Goal: Transaction & Acquisition: Book appointment/travel/reservation

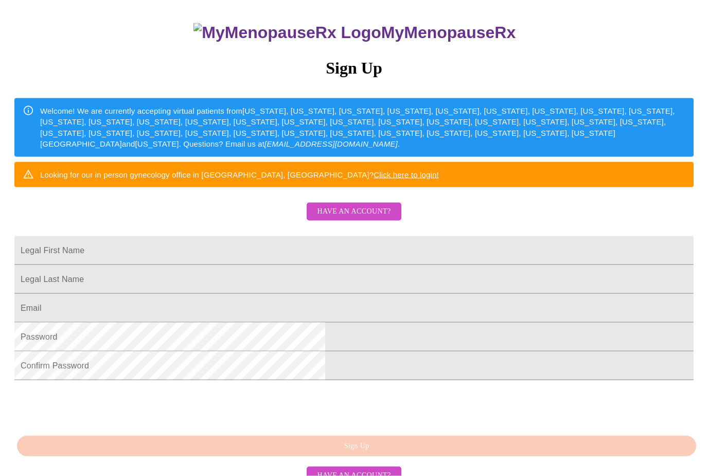
scroll to position [100, 0]
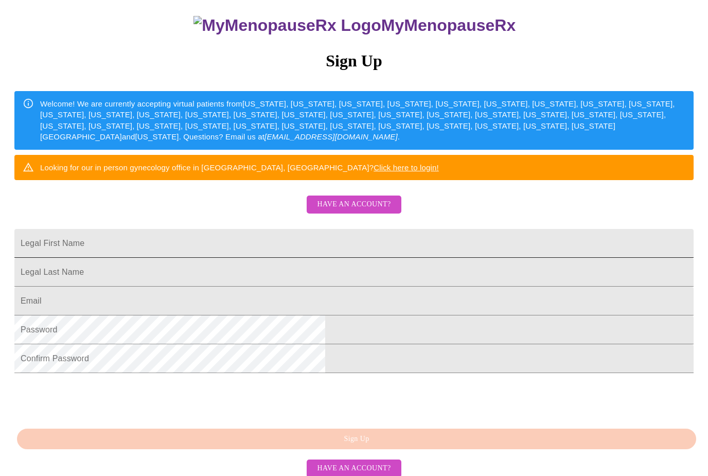
click at [431, 258] on input "Legal First Name" at bounding box center [353, 243] width 679 height 29
type input "[PERSON_NAME]"
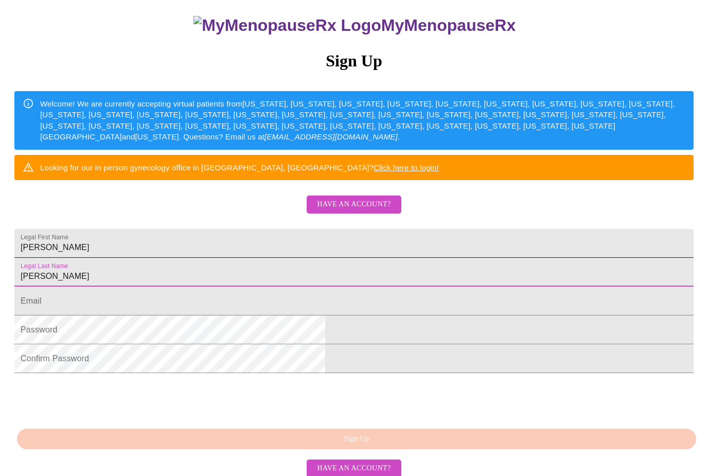
type input "[PERSON_NAME]"
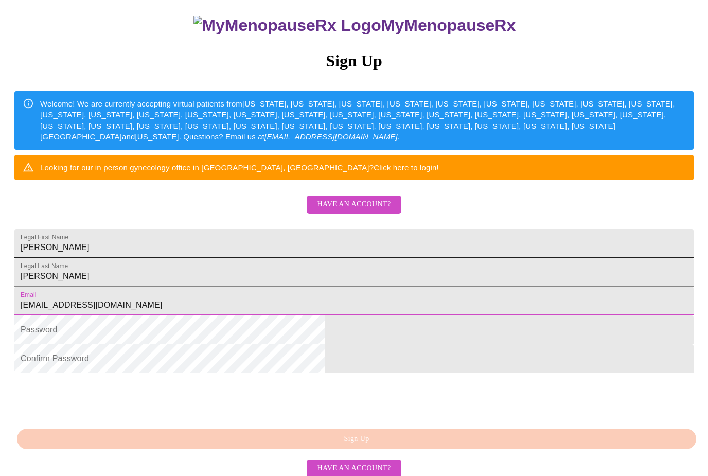
type input "[EMAIL_ADDRESS][DOMAIN_NAME]"
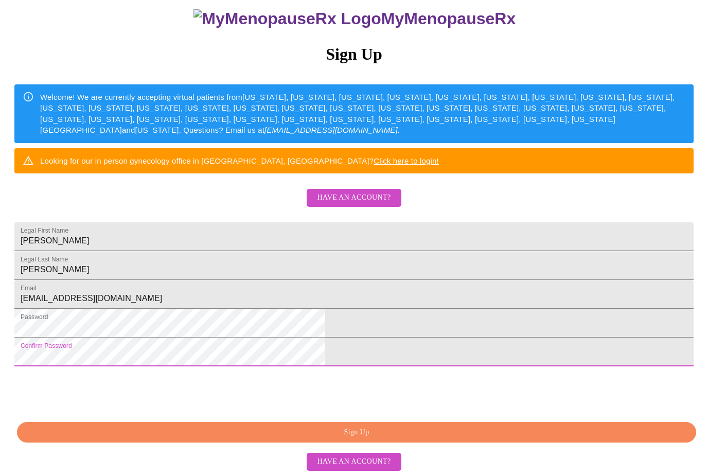
scroll to position [190, 0]
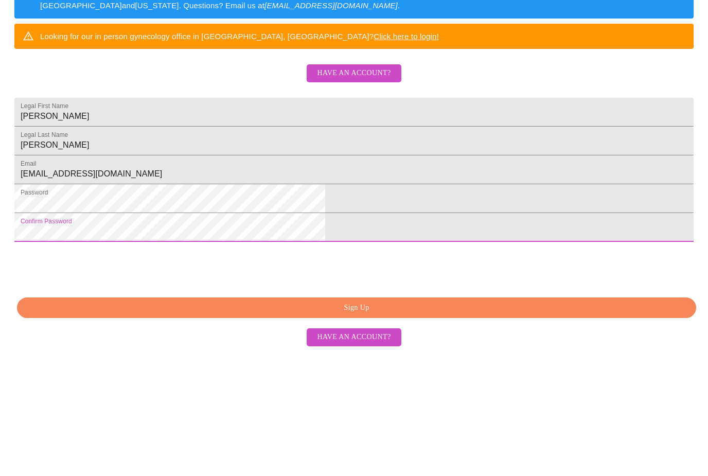
click at [455, 426] on span "Sign Up" at bounding box center [357, 432] width 656 height 13
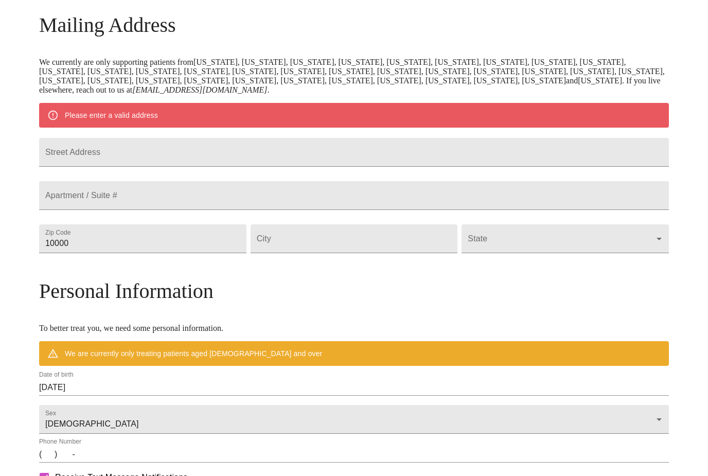
scroll to position [117, 0]
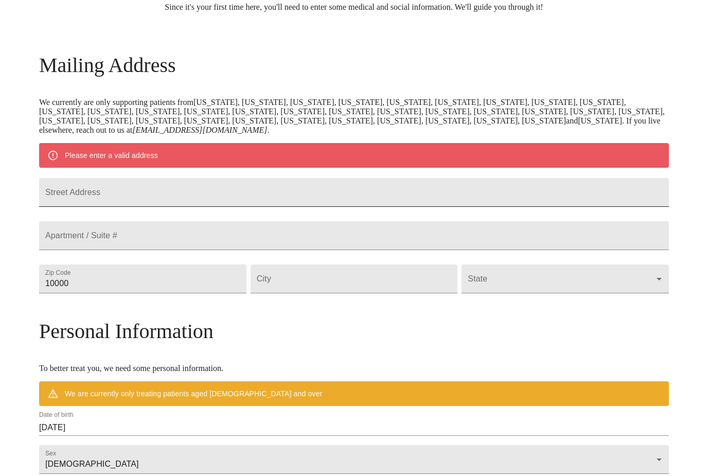
click at [350, 199] on input "Street Address" at bounding box center [354, 192] width 630 height 29
type input "916 [PERSON_NAME] Ct"
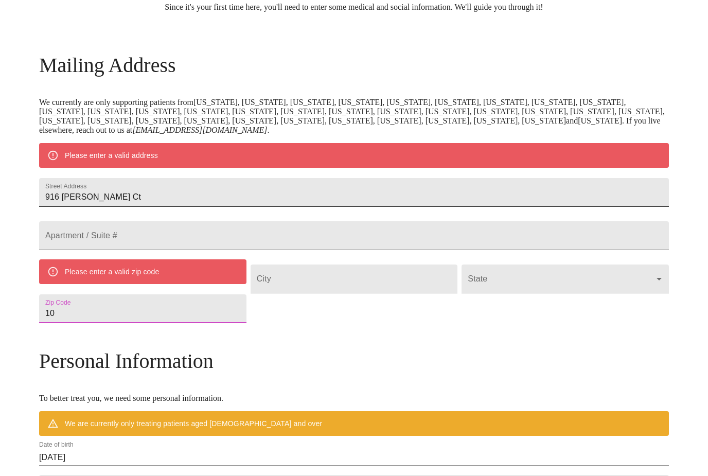
type input "1"
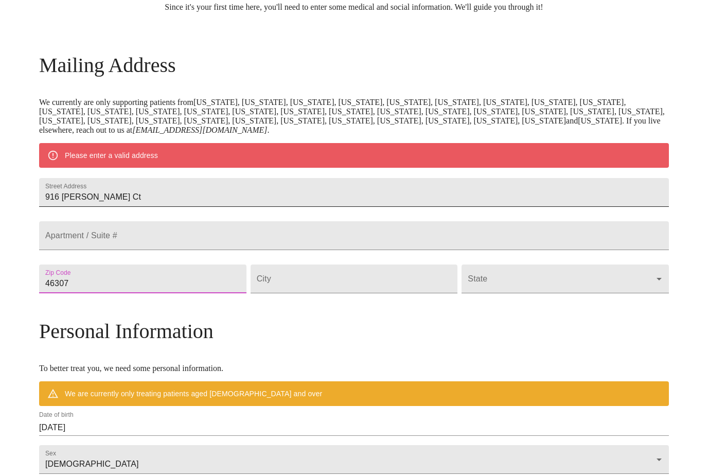
type input "46307"
type input "Crown Point"
click at [572, 315] on body "MyMenopauseRx Welcome to MyMenopauseRx Since it's your first time here, you'll …" at bounding box center [354, 293] width 700 height 812
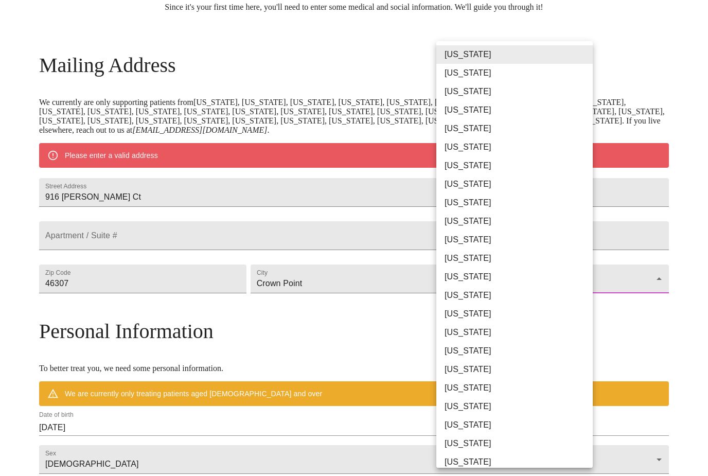
click at [483, 302] on li "[US_STATE]" at bounding box center [515, 295] width 156 height 19
type input "[US_STATE]"
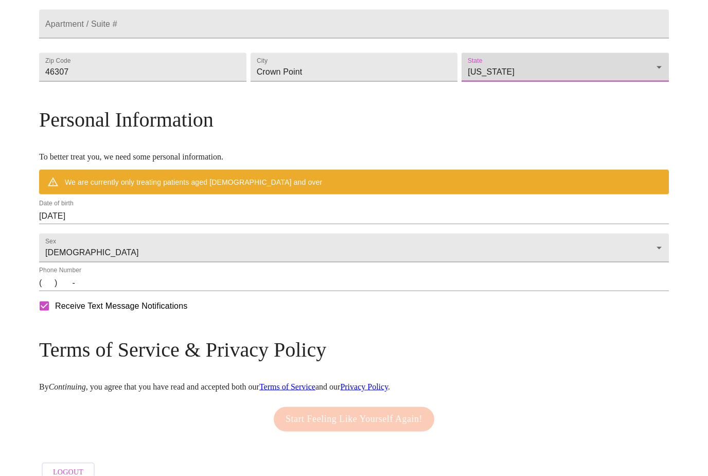
scroll to position [313, 0]
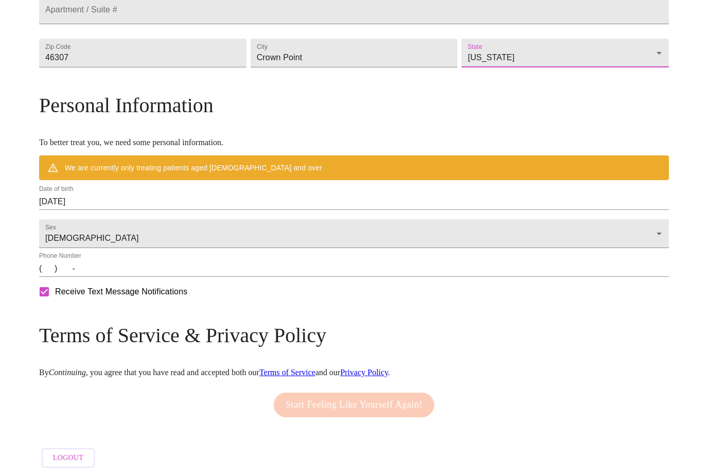
click at [315, 210] on input "[DATE]" at bounding box center [354, 202] width 630 height 16
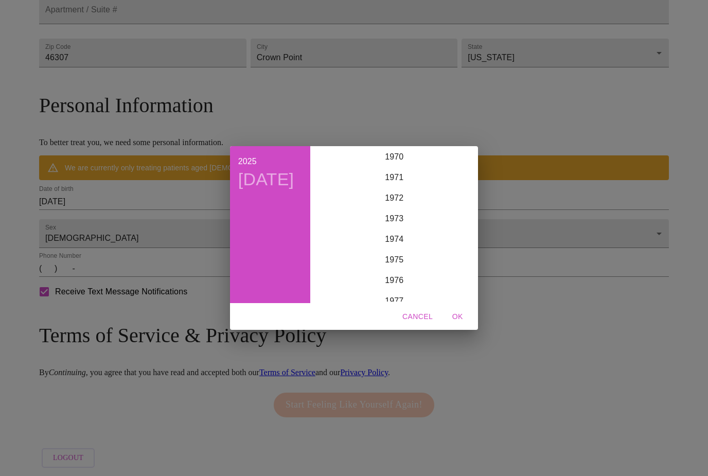
scroll to position [1461, 0]
click at [403, 210] on div "1972" at bounding box center [395, 199] width 160 height 21
click at [344, 257] on div "[DATE]" at bounding box center [341, 243] width 53 height 39
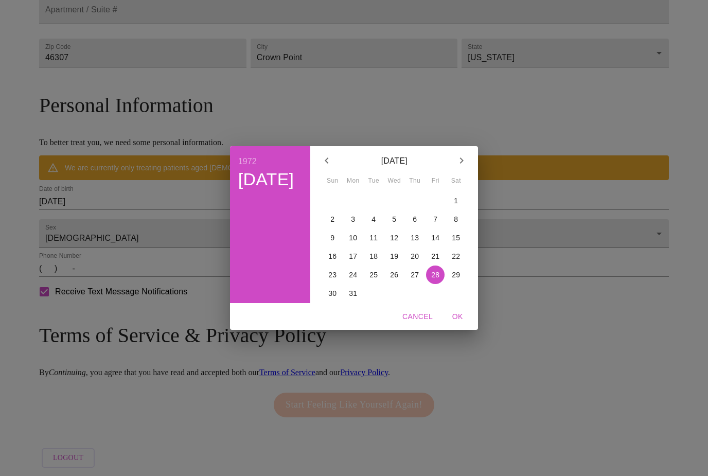
click at [433, 243] on p "14" at bounding box center [435, 238] width 8 height 10
click at [457, 323] on span "OK" at bounding box center [457, 316] width 25 height 13
type input "[DATE]"
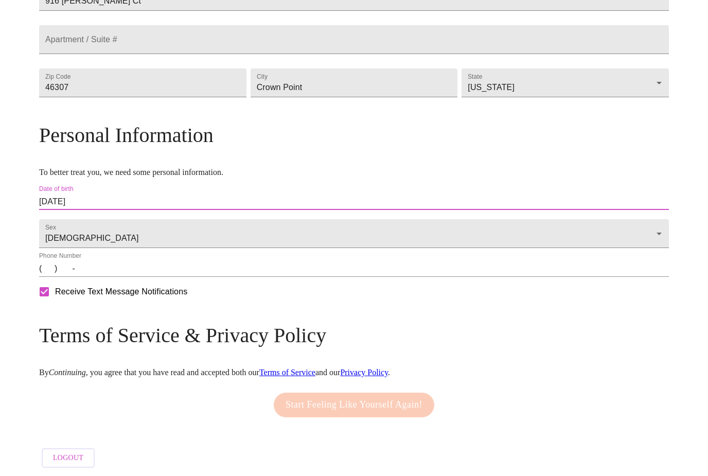
click at [135, 277] on input "(   )    -" at bounding box center [354, 268] width 630 height 16
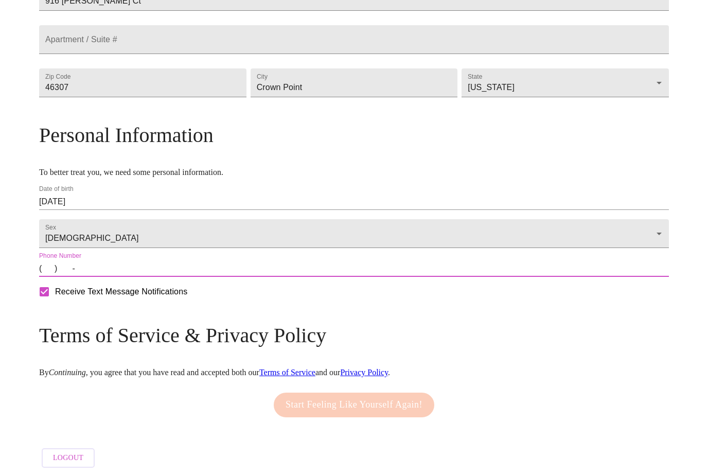
click at [126, 277] on input "(   )    -" at bounding box center [354, 268] width 630 height 16
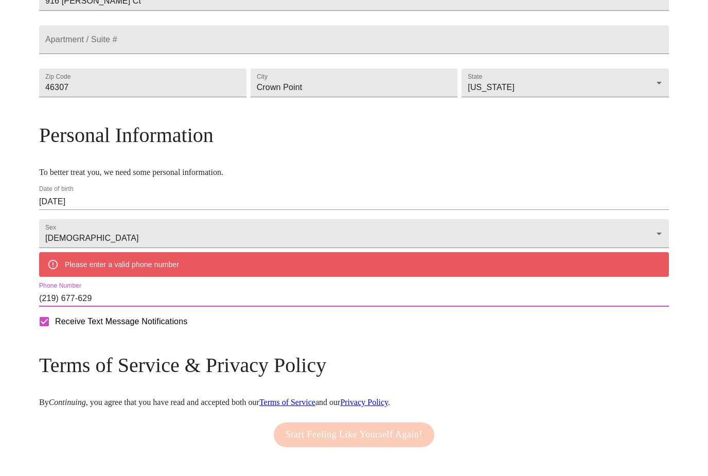
type input "[PHONE_NUMBER]"
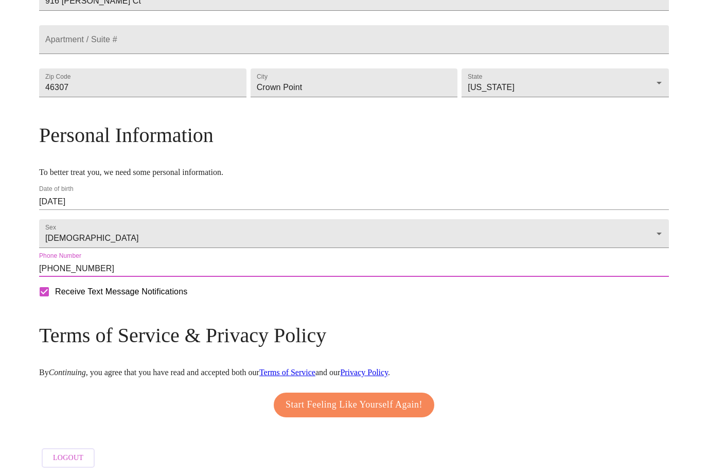
click at [422, 413] on span "Start Feeling Like Yourself Again!" at bounding box center [354, 405] width 137 height 16
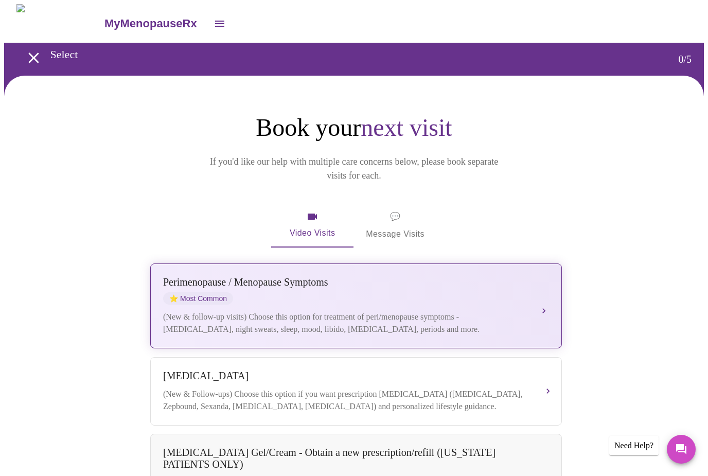
click at [494, 289] on div "[MEDICAL_DATA] / Menopause Symptoms ⭐ Most Common" at bounding box center [345, 290] width 365 height 28
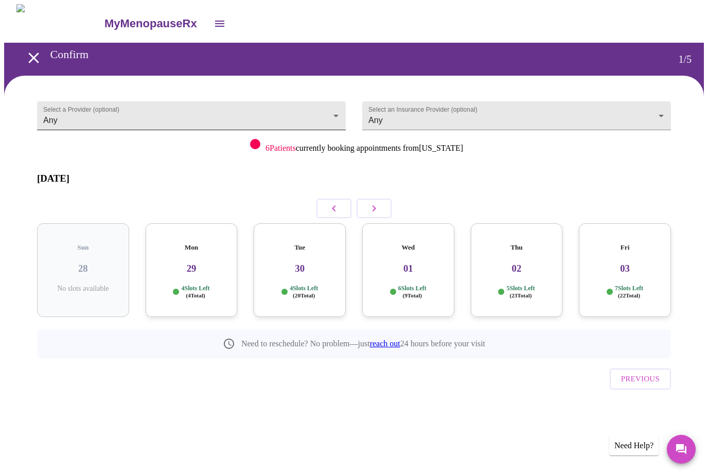
click at [210, 104] on body "MyMenopauseRx Confirm 1 / 5 Select a Provider (optional) Any Any Select an Insu…" at bounding box center [354, 222] width 700 height 437
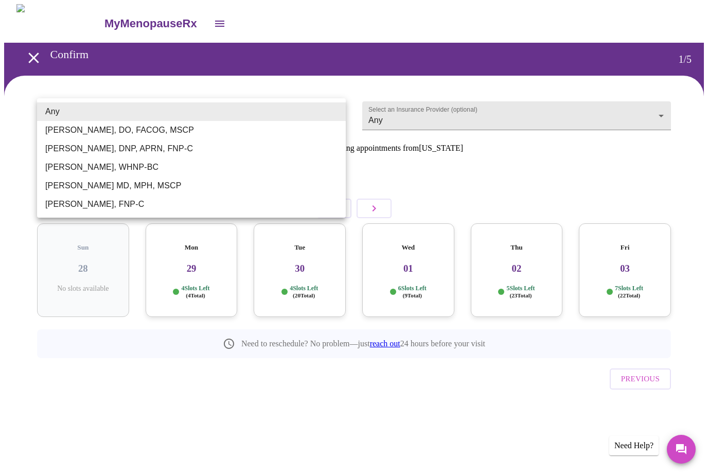
click at [175, 124] on li "[PERSON_NAME], DO, FACOG, MSCP" at bounding box center [191, 130] width 309 height 19
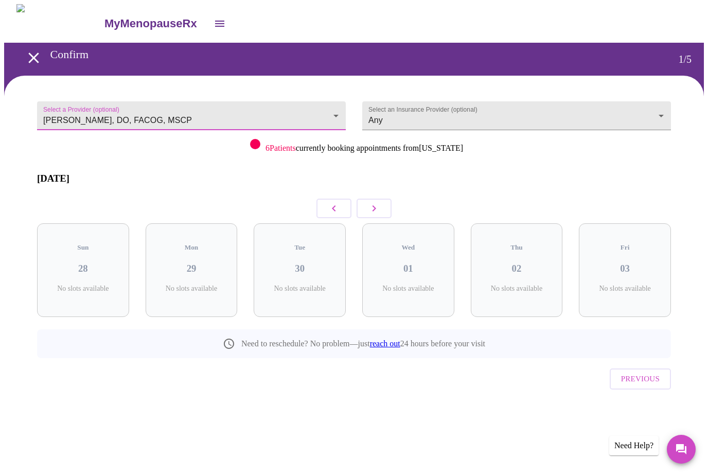
click at [320, 110] on body "MyMenopauseRx Confirm 1 / 5 Select a Provider (optional) [PERSON_NAME], DO, FAC…" at bounding box center [354, 222] width 700 height 437
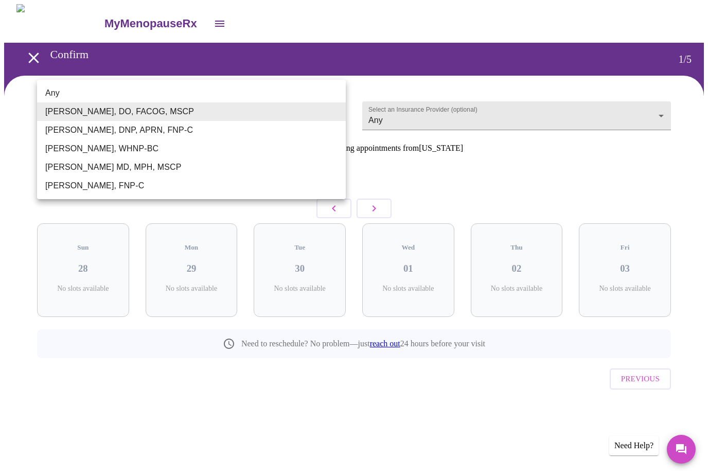
click at [182, 173] on li "[PERSON_NAME] MD, MPH, MSCP" at bounding box center [191, 167] width 309 height 19
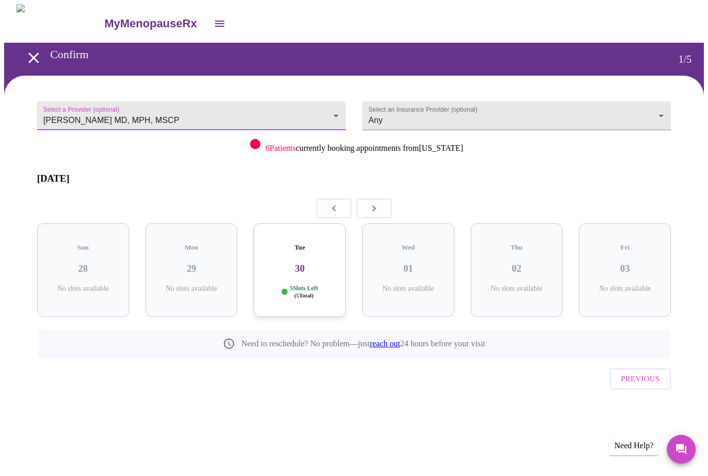
click at [334, 116] on body "MyMenopauseRx Confirm 1 / 5 Select a Provider (optional) [PERSON_NAME] MD, MPH,…" at bounding box center [354, 222] width 700 height 437
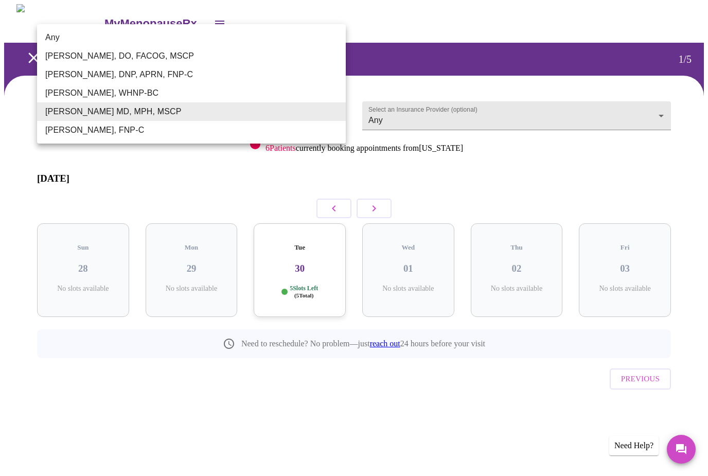
click at [271, 74] on li "[PERSON_NAME], DNP, APRN, FNP-C" at bounding box center [191, 74] width 309 height 19
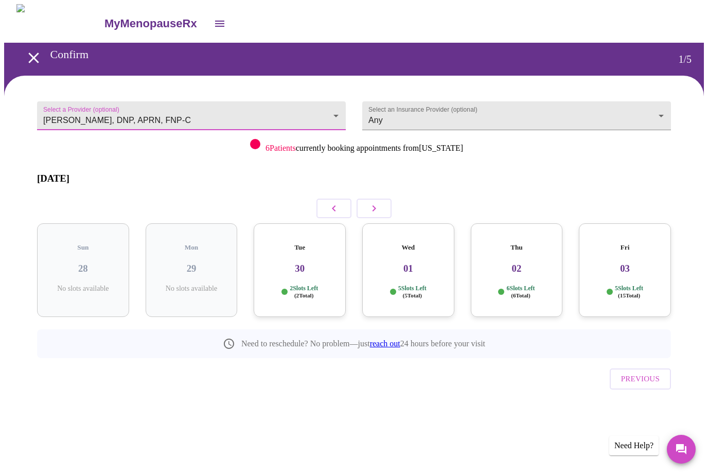
click at [314, 108] on body "MyMenopauseRx Confirm 1 / 5 Select a Provider (optional) [PERSON_NAME], DNP, AP…" at bounding box center [354, 222] width 700 height 437
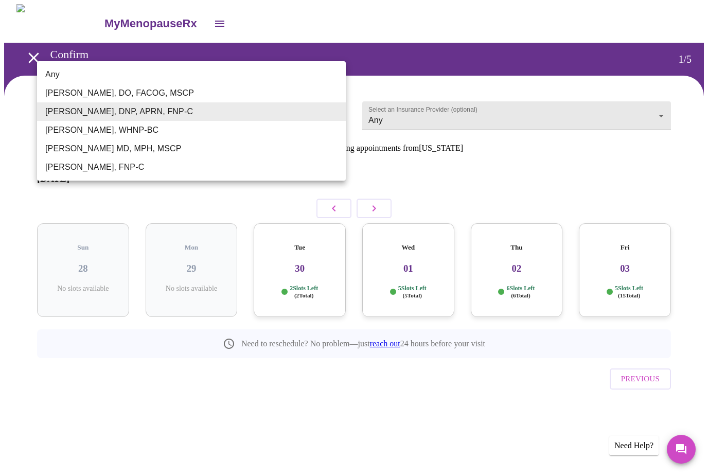
click at [242, 131] on li "[PERSON_NAME], WHNP-BC" at bounding box center [191, 130] width 309 height 19
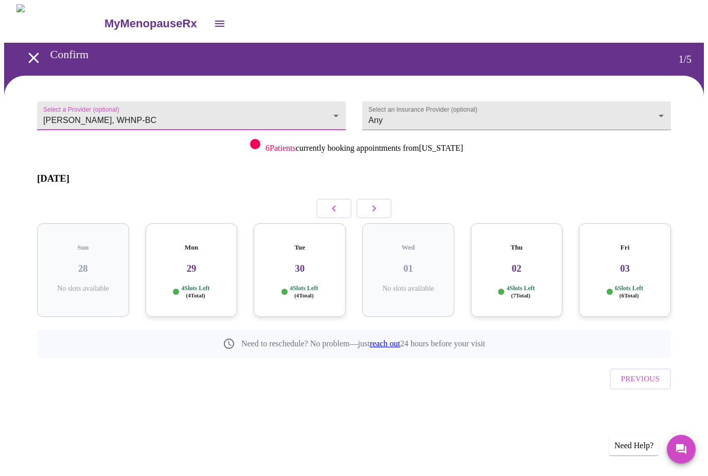
click at [308, 112] on body "MyMenopauseRx Confirm 1 / 5 Select a Provider (optional) [PERSON_NAME], WHNP-BC…" at bounding box center [354, 222] width 700 height 437
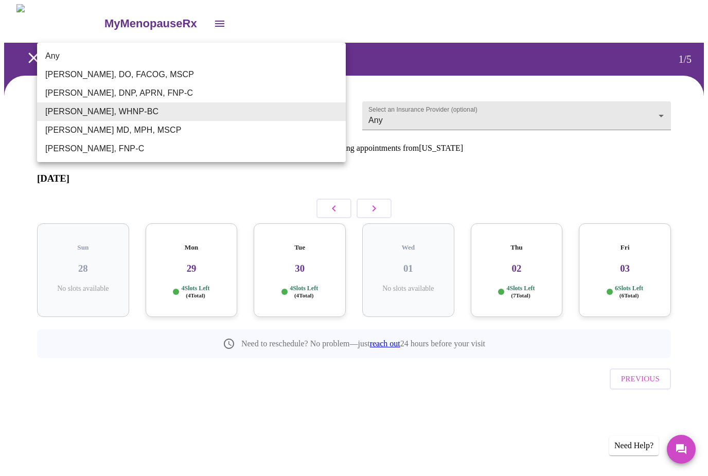
click at [266, 69] on li "[PERSON_NAME], DO, FACOG, MSCP" at bounding box center [191, 74] width 309 height 19
type input "[PERSON_NAME], DO, FACOG, MSCP"
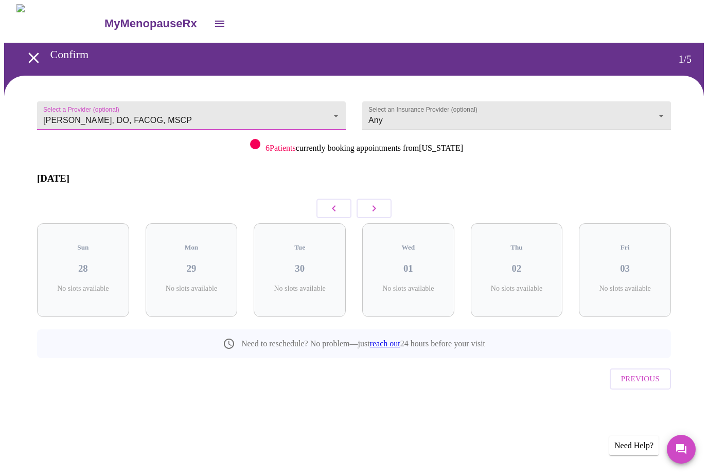
click at [380, 205] on icon "button" at bounding box center [374, 208] width 12 height 12
click at [377, 202] on icon "button" at bounding box center [374, 208] width 12 height 12
click at [365, 199] on button "button" at bounding box center [374, 209] width 35 height 20
click at [367, 205] on button "button" at bounding box center [374, 209] width 35 height 20
click at [360, 202] on button "button" at bounding box center [374, 209] width 35 height 20
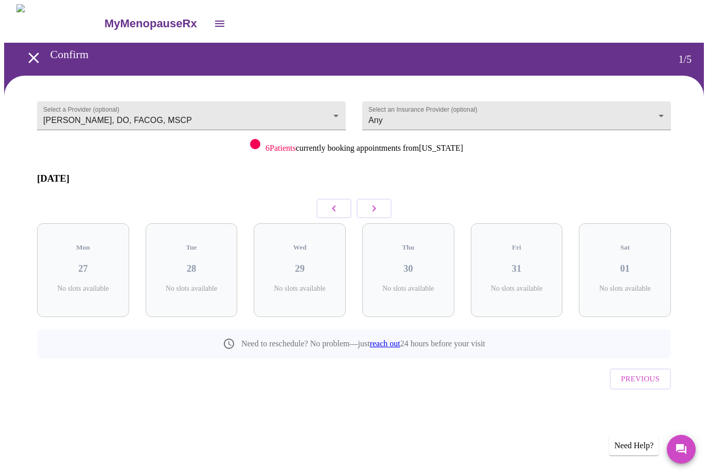
click at [360, 202] on button "button" at bounding box center [374, 209] width 35 height 20
click at [350, 200] on button "button" at bounding box center [334, 209] width 35 height 20
click at [353, 203] on div at bounding box center [354, 209] width 634 height 30
click at [351, 199] on button "button" at bounding box center [334, 209] width 35 height 20
click at [355, 201] on div at bounding box center [354, 209] width 634 height 30
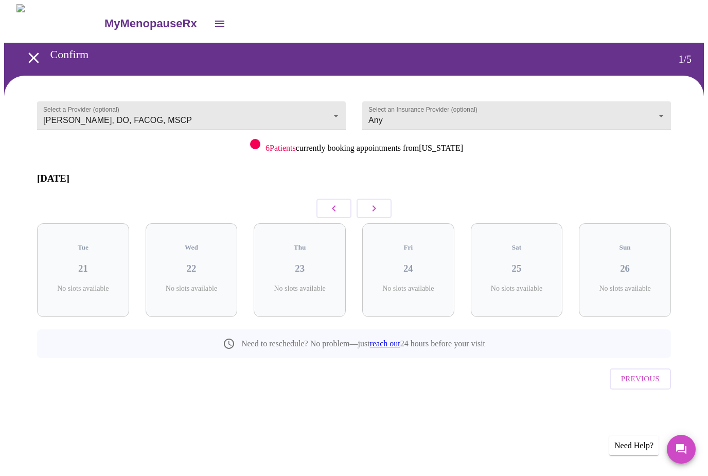
click at [358, 202] on button "button" at bounding box center [374, 209] width 35 height 20
click at [356, 200] on div at bounding box center [354, 209] width 634 height 30
click at [360, 200] on button "button" at bounding box center [374, 209] width 35 height 20
click at [351, 203] on button "button" at bounding box center [334, 209] width 35 height 20
click at [368, 199] on button "button" at bounding box center [374, 209] width 35 height 20
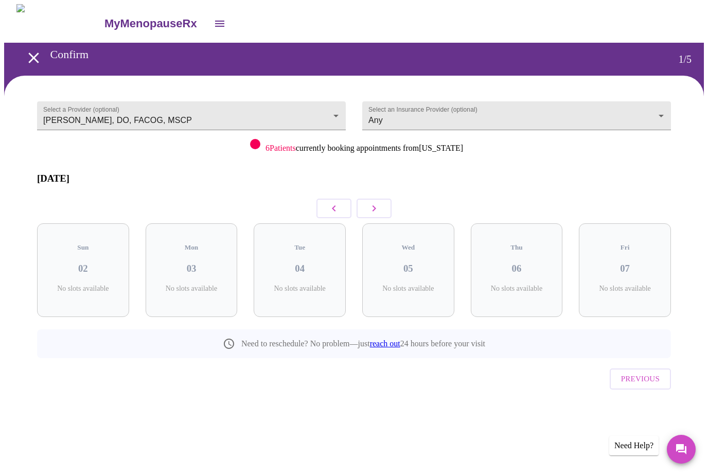
click at [368, 199] on button "button" at bounding box center [374, 209] width 35 height 20
click at [367, 199] on button "button" at bounding box center [374, 209] width 35 height 20
click at [367, 200] on button "button" at bounding box center [374, 209] width 35 height 20
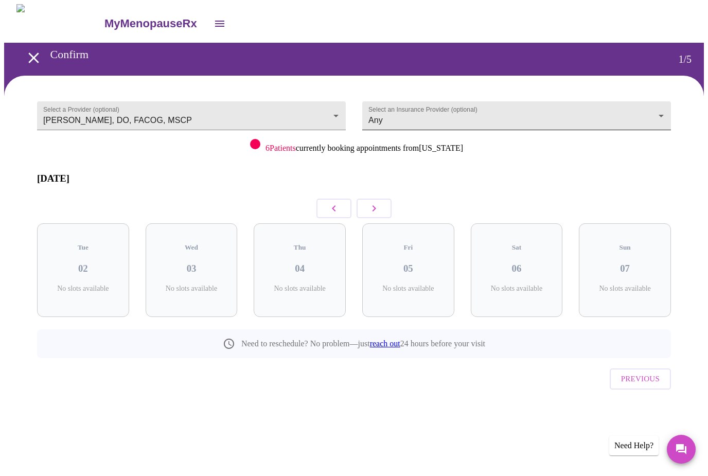
click at [484, 111] on body "MyMenopauseRx Confirm 1 / 5 Select a Provider (optional) [PERSON_NAME], DO, FAC…" at bounding box center [354, 222] width 700 height 437
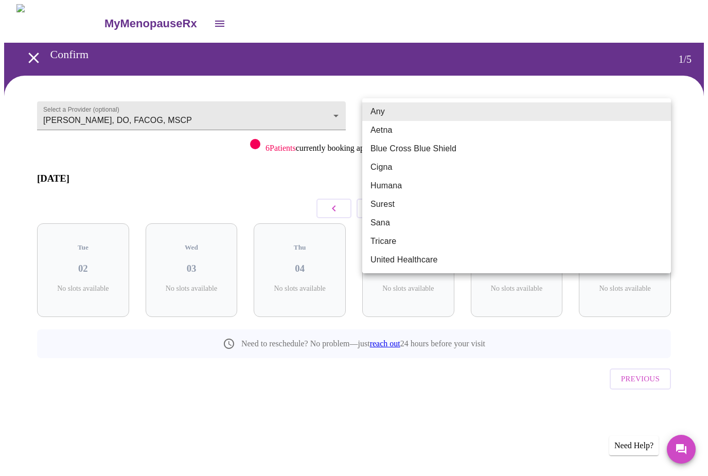
click at [408, 162] on li "Cigna" at bounding box center [516, 167] width 309 height 19
type input "Cigna"
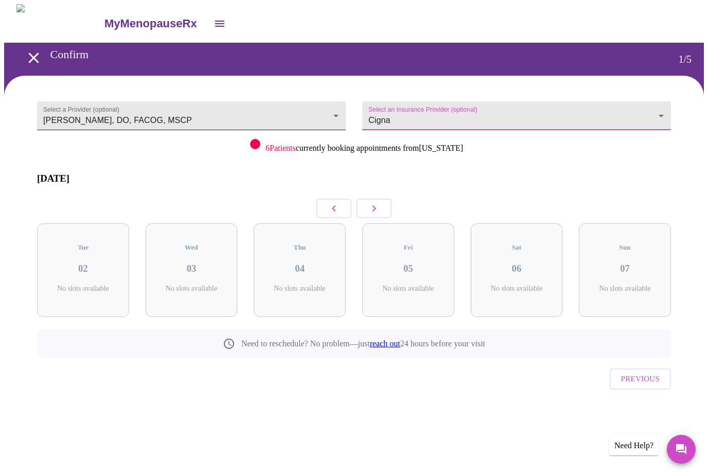
click at [271, 107] on body "MyMenopauseRx Confirm 1 / 5 Select a Provider (optional) [PERSON_NAME], DO, FAC…" at bounding box center [354, 222] width 700 height 437
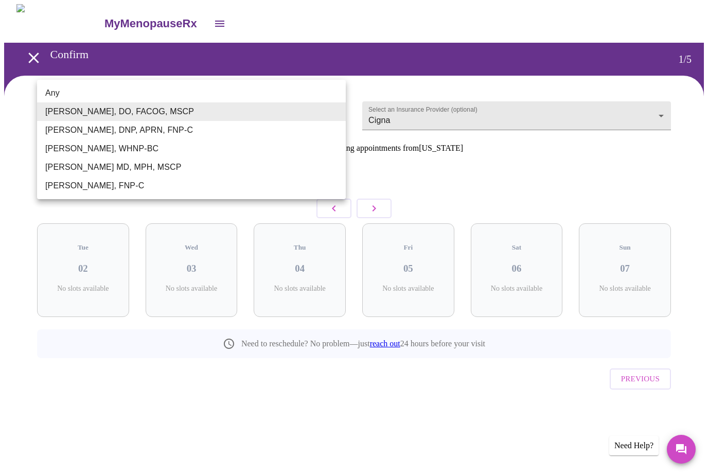
click at [200, 96] on li "Any" at bounding box center [191, 93] width 309 height 19
type input "Any"
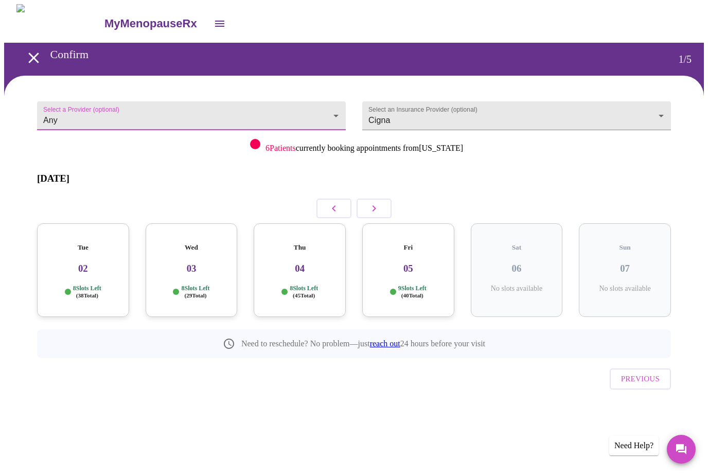
click at [333, 199] on button "button" at bounding box center [334, 209] width 35 height 20
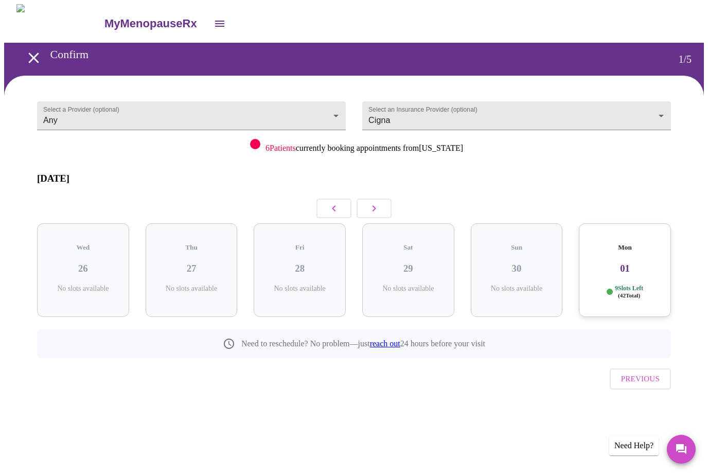
click at [333, 199] on button "button" at bounding box center [334, 209] width 35 height 20
click at [331, 202] on icon "button" at bounding box center [334, 208] width 12 height 12
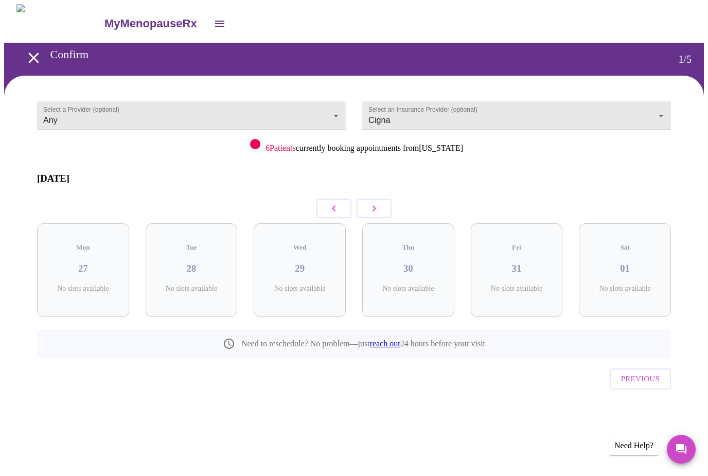
click at [328, 202] on icon "button" at bounding box center [334, 208] width 12 height 12
click at [329, 202] on icon "button" at bounding box center [334, 208] width 12 height 12
click at [328, 202] on icon "button" at bounding box center [334, 208] width 12 height 12
click at [329, 202] on icon "button" at bounding box center [334, 208] width 12 height 12
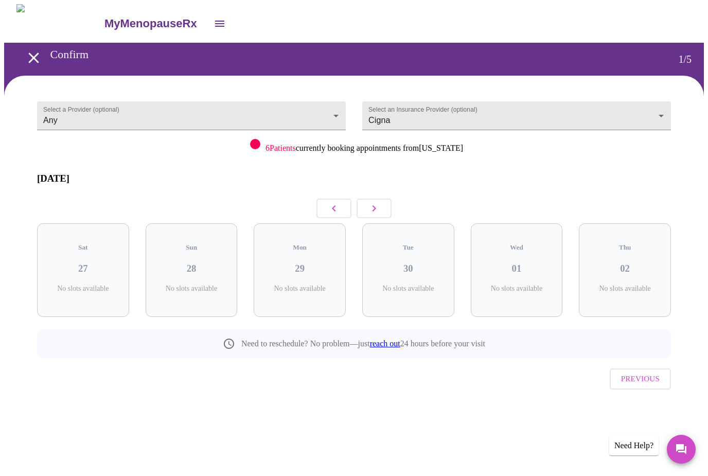
click at [329, 202] on icon "button" at bounding box center [334, 208] width 12 height 12
click at [330, 202] on icon "button" at bounding box center [334, 208] width 12 height 12
click at [383, 199] on button "button" at bounding box center [374, 209] width 35 height 20
click at [377, 202] on icon "button" at bounding box center [374, 208] width 12 height 12
click at [301, 263] on h3 "29" at bounding box center [300, 268] width 76 height 11
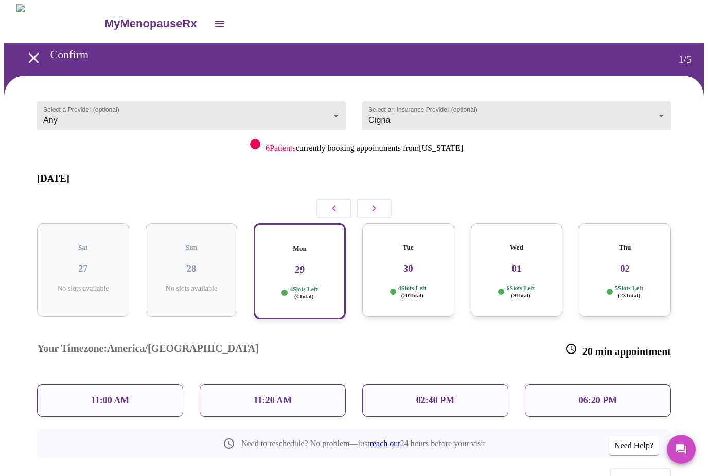
scroll to position [23, 0]
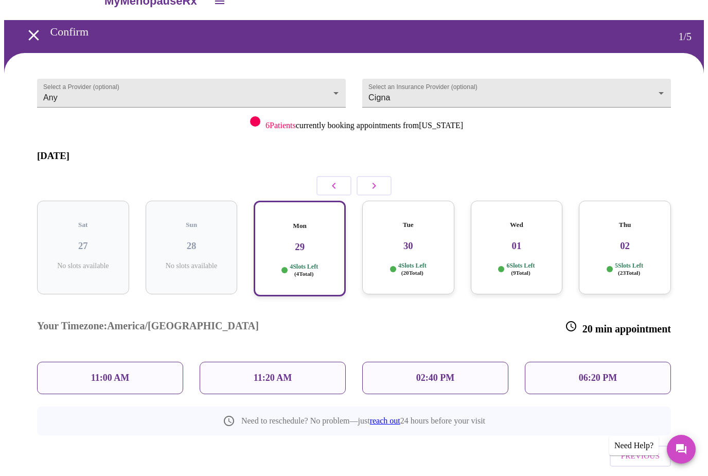
click at [69, 362] on div "11:00 AM" at bounding box center [110, 378] width 146 height 32
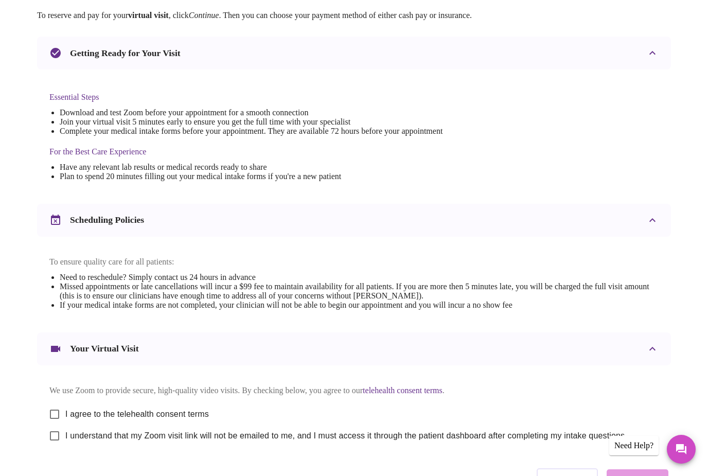
scroll to position [0, 0]
